Goal: Contribute content: Contribute content

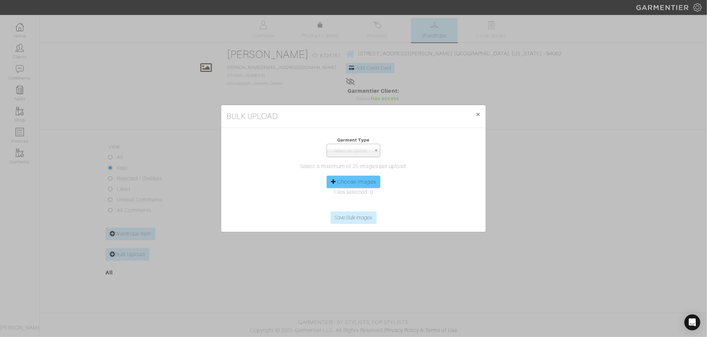
click at [344, 182] on label "Choose Images" at bounding box center [356, 182] width 39 height 8
click at [344, 202] on input "Choose Images" at bounding box center [353, 207] width 101 height 10
type input "C:\fakepath\IMG_4935.jpeg"
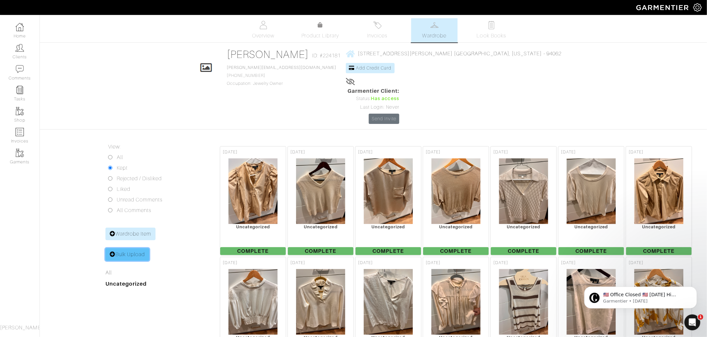
click at [124, 248] on link "Bulk Upload" at bounding box center [127, 254] width 44 height 13
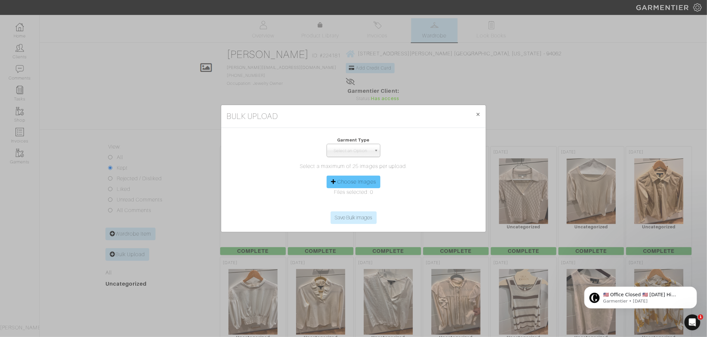
click at [333, 179] on icon at bounding box center [333, 181] width 5 height 5
click at [355, 186] on div "Choose Images" at bounding box center [353, 182] width 54 height 13
click at [367, 178] on label "Choose Images" at bounding box center [356, 182] width 39 height 8
click at [367, 202] on input "Choose Images" at bounding box center [353, 207] width 101 height 10
type input "C:\fakepath\IMG_4956.jpeg"
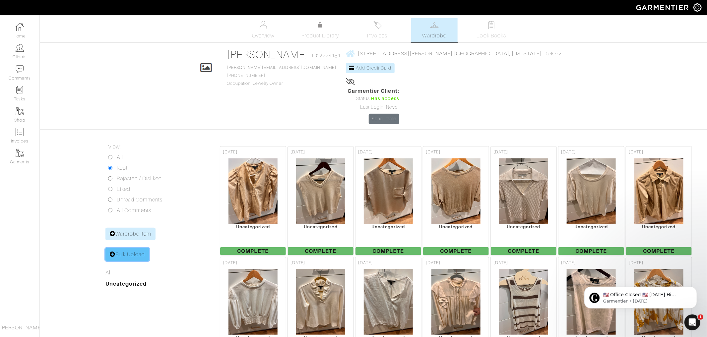
click at [130, 248] on link "Bulk Upload" at bounding box center [127, 254] width 44 height 13
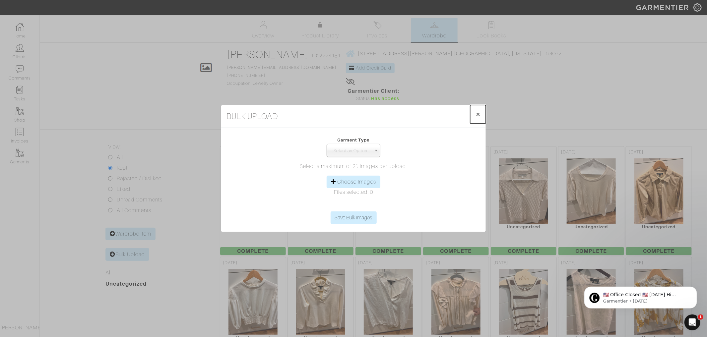
click at [477, 112] on span "×" at bounding box center [477, 114] width 5 height 9
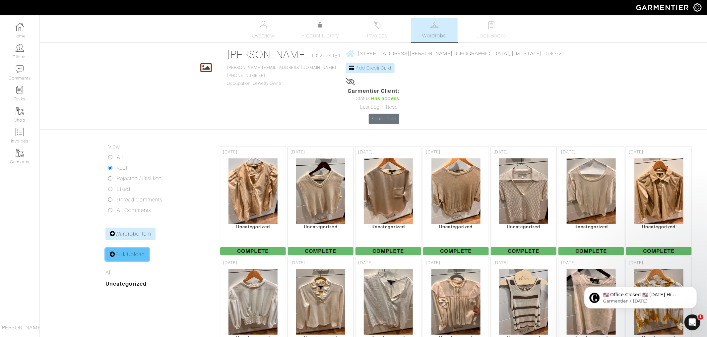
click at [113, 252] on icon at bounding box center [113, 254] width 6 height 5
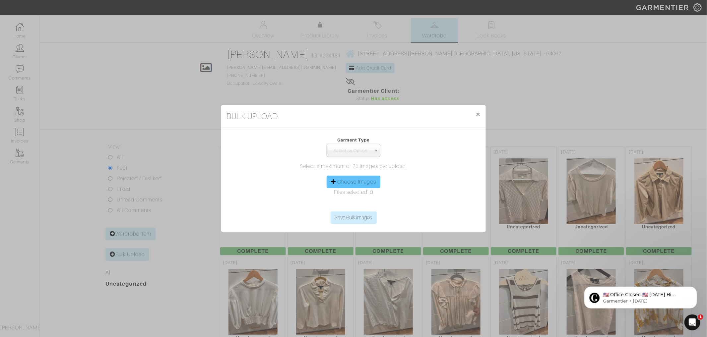
click at [350, 179] on label "Choose Images" at bounding box center [356, 182] width 39 height 8
click at [350, 202] on input "Choose Images" at bounding box center [353, 207] width 101 height 10
type input "C:\fakepath\IMG_4977.jpeg"
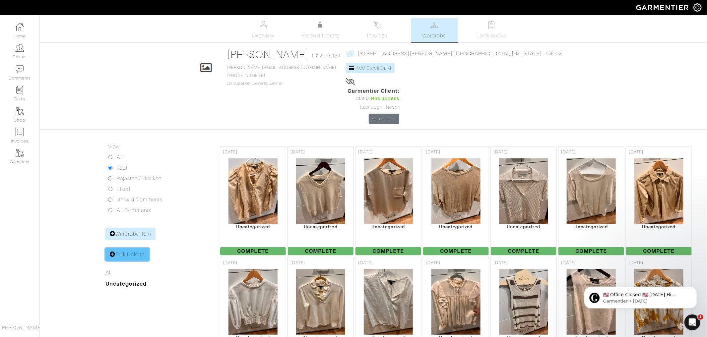
click at [124, 248] on link "Bulk Upload" at bounding box center [127, 254] width 44 height 13
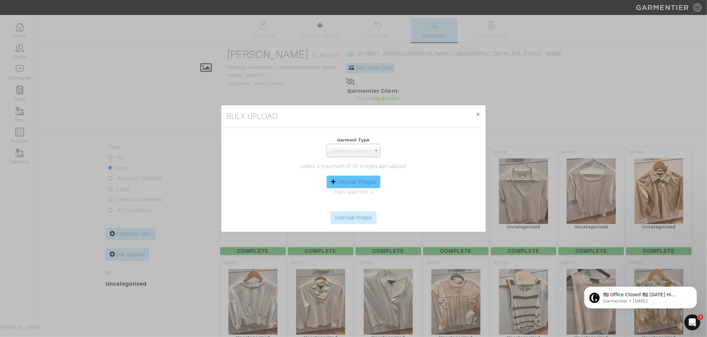
click at [344, 182] on label "Choose Images" at bounding box center [356, 182] width 39 height 8
click at [344, 202] on input "Choose Images" at bounding box center [353, 207] width 101 height 10
type input "C:\fakepath\IMG_4998.jpeg"
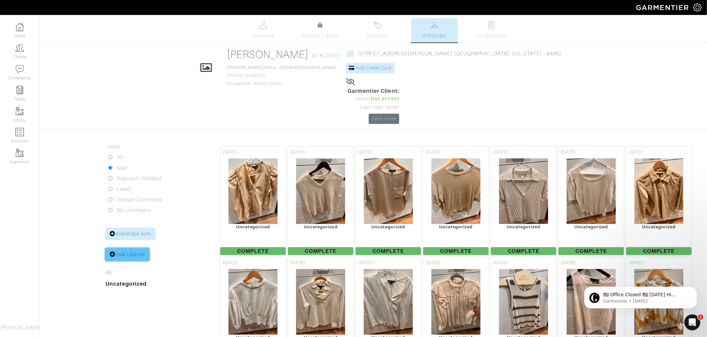
click at [115, 248] on link "Bulk Upload" at bounding box center [127, 254] width 44 height 13
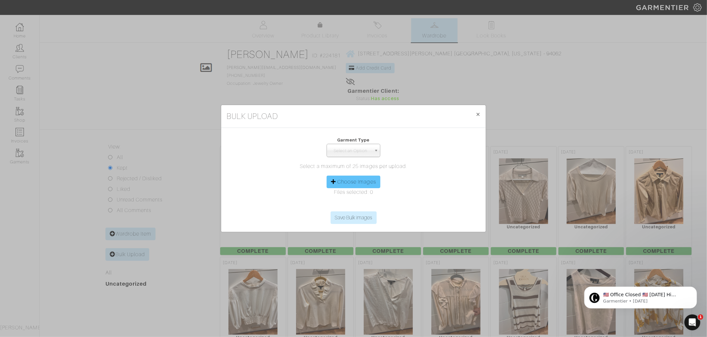
click at [350, 182] on label "Choose Images" at bounding box center [356, 182] width 39 height 8
click at [350, 202] on input "Choose Images" at bounding box center [353, 207] width 101 height 10
type input "C:\fakepath\IMG_5019.jpeg"
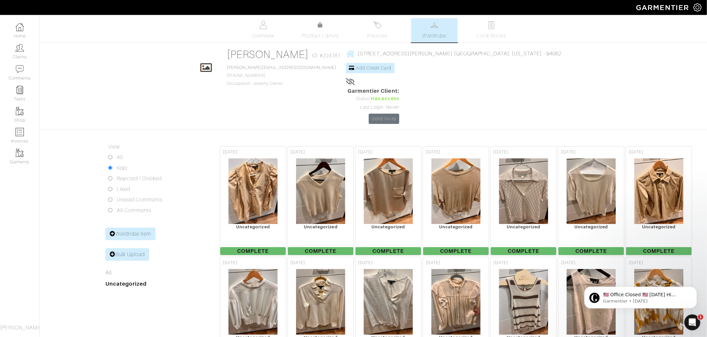
scroll to position [1466, 0]
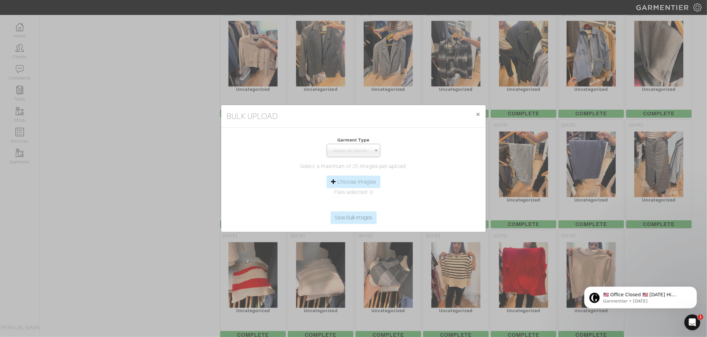
scroll to position [0, 0]
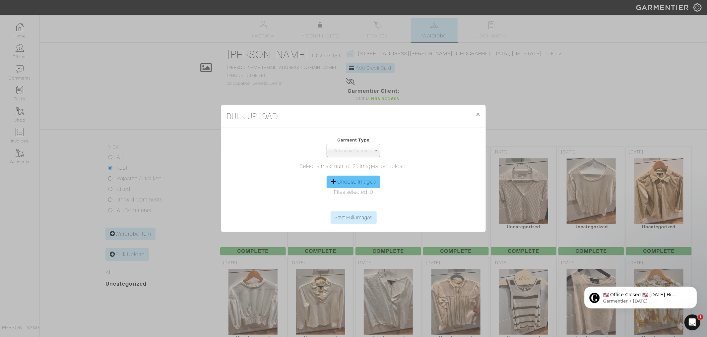
click at [352, 178] on div "Choose Images" at bounding box center [353, 182] width 54 height 13
click at [357, 183] on label "Choose Images" at bounding box center [356, 182] width 39 height 8
click at [357, 202] on input "Choose Images" at bounding box center [353, 207] width 101 height 10
type input "C:\fakepath\IMG_5040.jpeg"
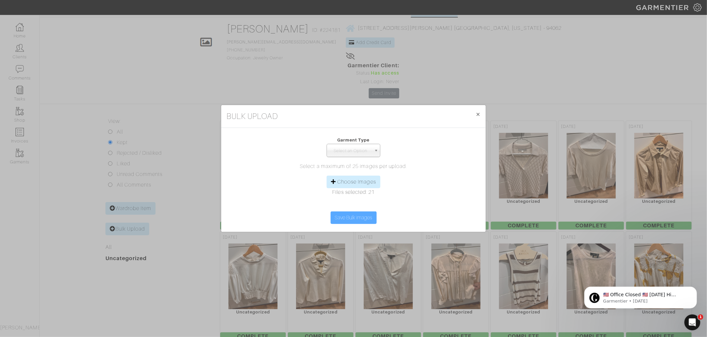
scroll to position [29, 0]
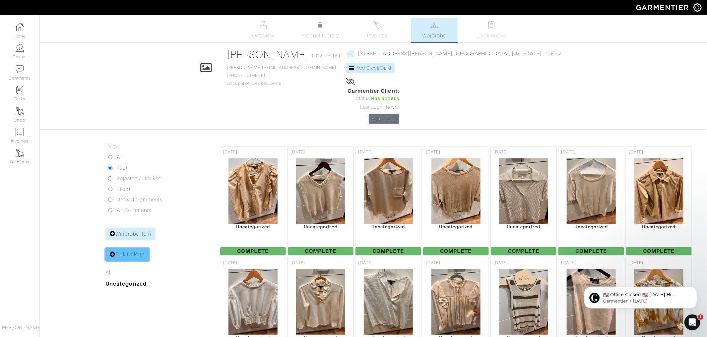
click at [135, 248] on link "Bulk Upload" at bounding box center [127, 254] width 44 height 13
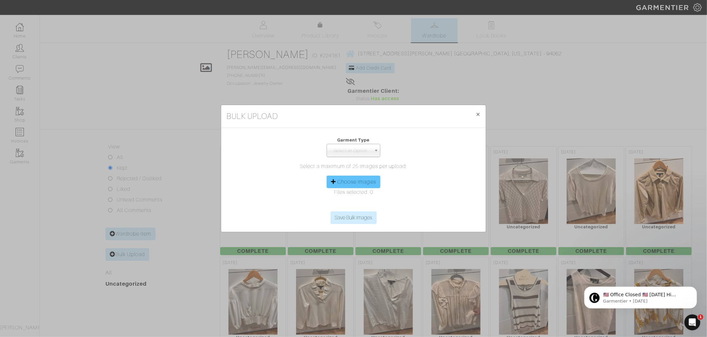
click at [346, 177] on div "Choose Images" at bounding box center [353, 182] width 54 height 13
click at [349, 184] on label "Choose Images" at bounding box center [356, 182] width 39 height 8
click at [349, 202] on input "Choose Images" at bounding box center [353, 207] width 101 height 10
type input "C:\fakepath\IMG_5061.jpeg"
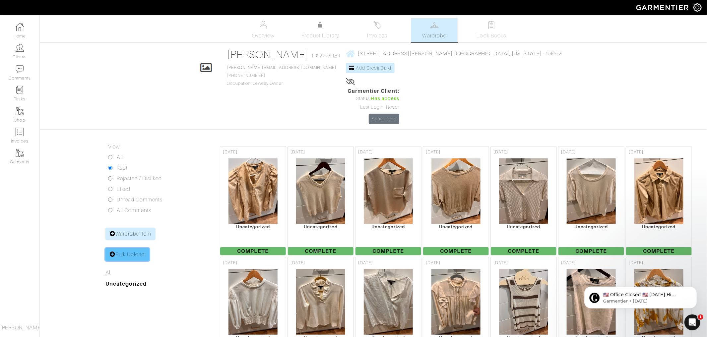
click at [133, 248] on link "Bulk Upload" at bounding box center [127, 254] width 44 height 13
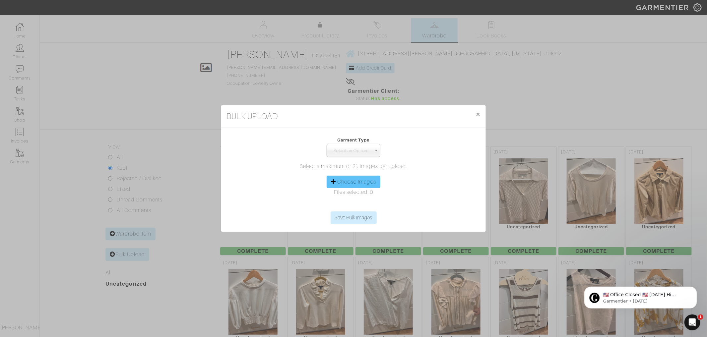
click at [360, 183] on label "Choose Images" at bounding box center [356, 182] width 39 height 8
click at [360, 202] on input "Choose Images" at bounding box center [353, 207] width 101 height 10
type input "C:\fakepath\IMG_5082.jpeg"
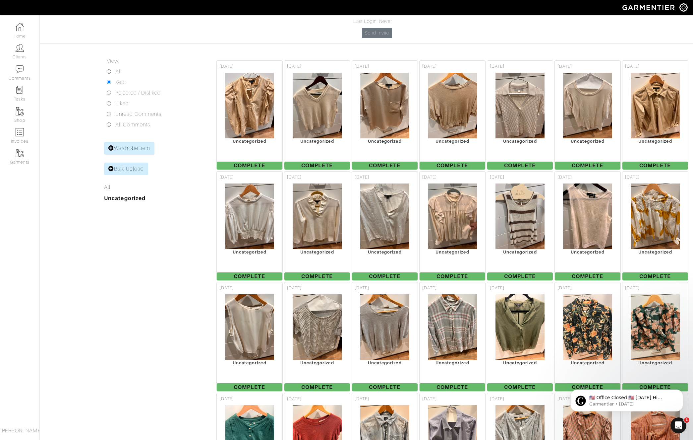
scroll to position [91, 0]
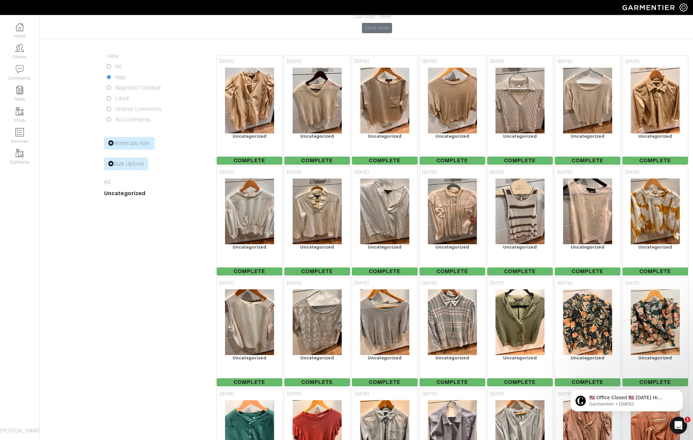
click at [677, 337] on icon "Open Intercom Messenger" at bounding box center [677, 424] width 11 height 11
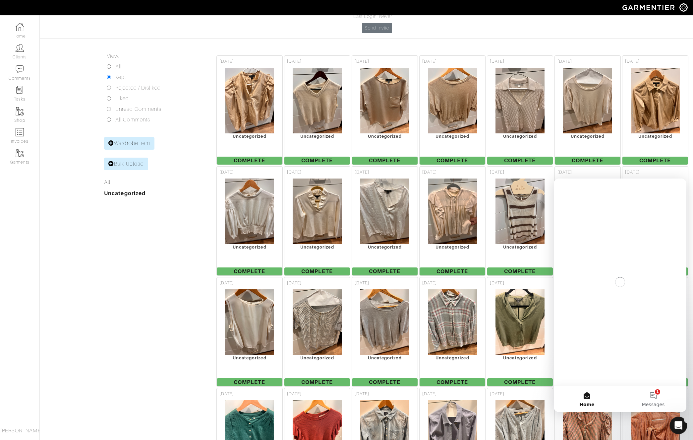
scroll to position [0, 0]
click at [677, 337] on icon "Close Intercom Messenger" at bounding box center [677, 424] width 5 height 3
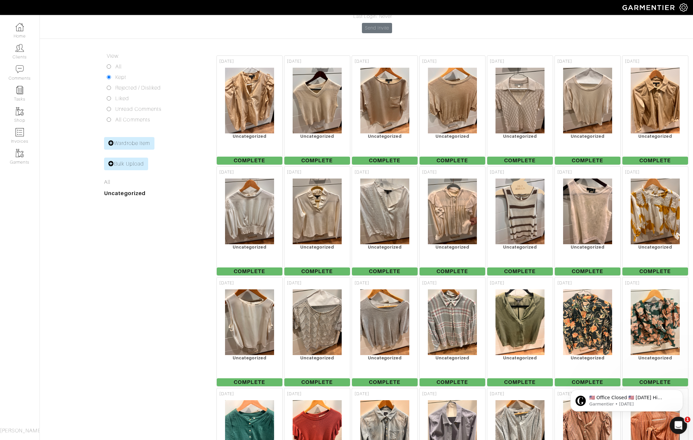
click at [677, 337] on icon "Open Intercom Messenger" at bounding box center [677, 424] width 11 height 11
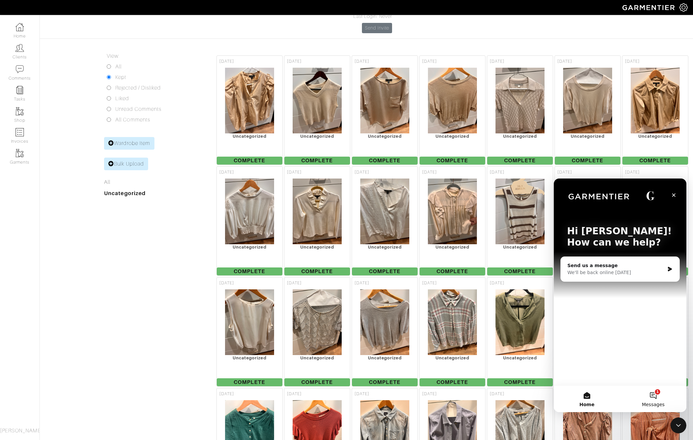
click at [653, 337] on span "Messages" at bounding box center [653, 404] width 23 height 5
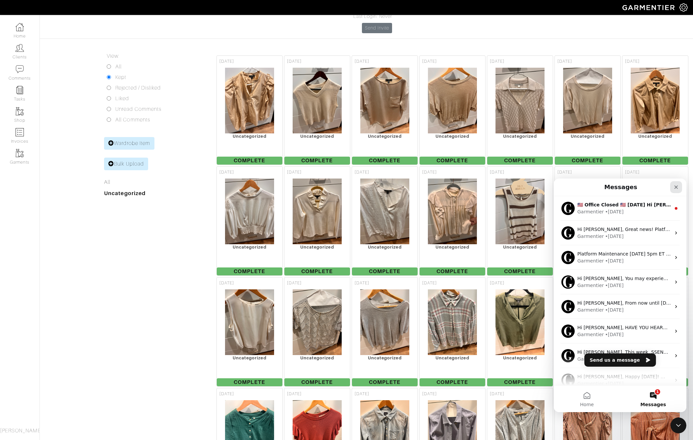
click at [681, 184] on div "Close" at bounding box center [676, 187] width 12 height 12
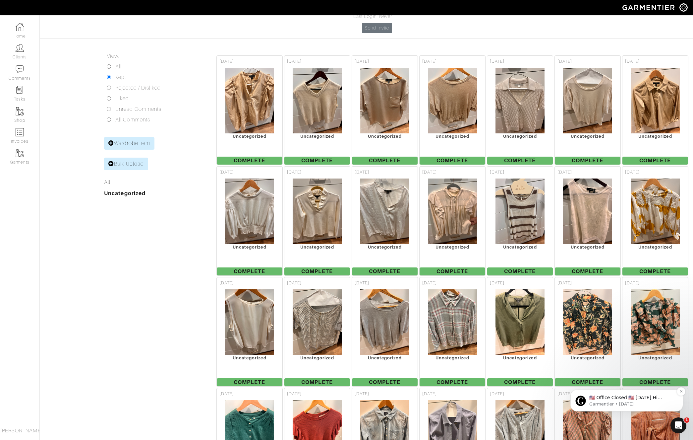
click at [672, 337] on div "​🇺🇸 Office Closed 🇺🇸 [DATE] Hi [PERSON_NAME], In observance of [DATE], our offi…" at bounding box center [626, 400] width 113 height 22
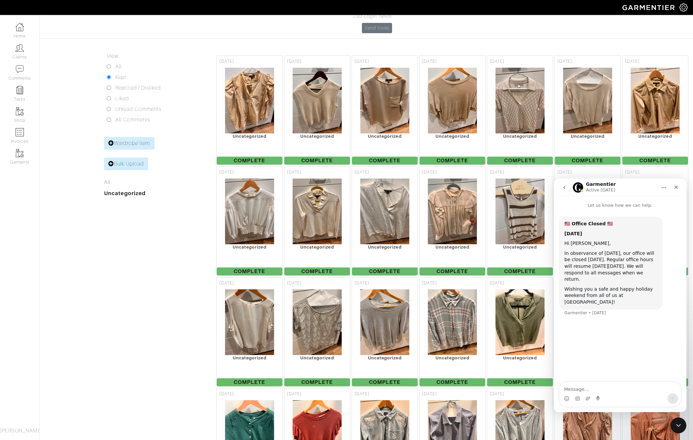
click at [565, 185] on icon "go back" at bounding box center [564, 187] width 5 height 5
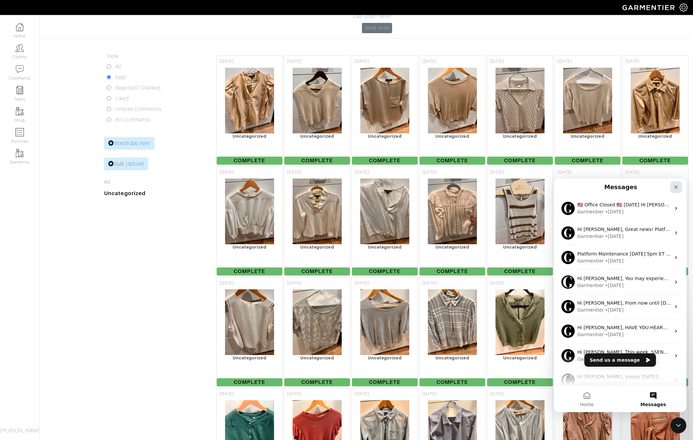
click at [676, 187] on icon "Close" at bounding box center [677, 187] width 4 height 4
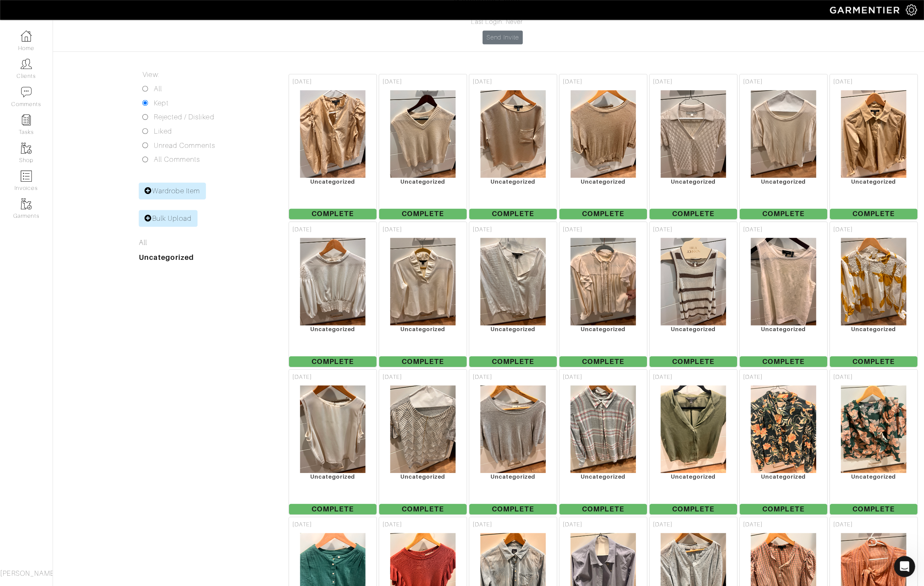
scroll to position [91, 0]
